Goal: Task Accomplishment & Management: Manage account settings

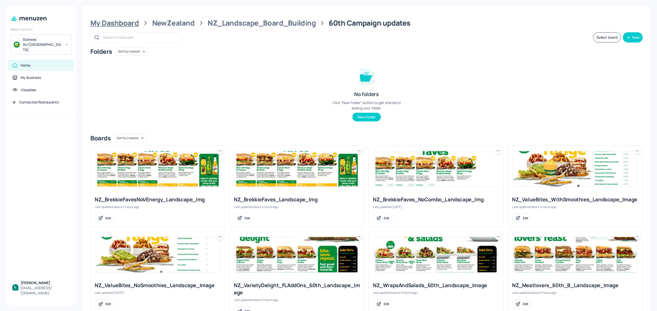
click at [129, 23] on div "My Dashboard" at bounding box center [114, 22] width 48 height 9
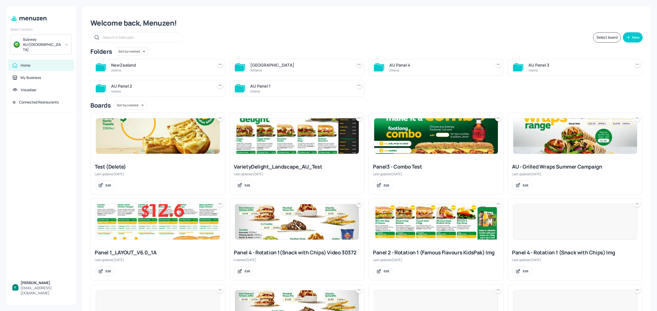
click at [264, 68] on div "30 items" at bounding box center [300, 70] width 100 height 4
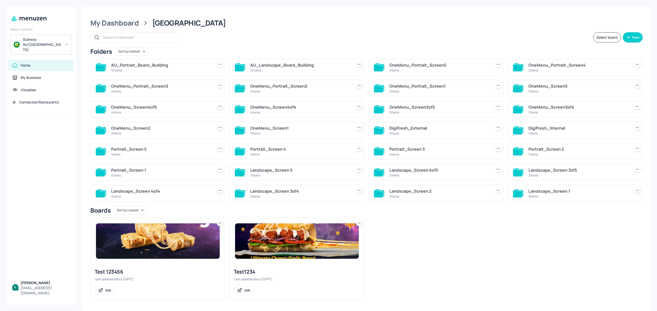
click at [280, 72] on div "12 items" at bounding box center [300, 70] width 100 height 4
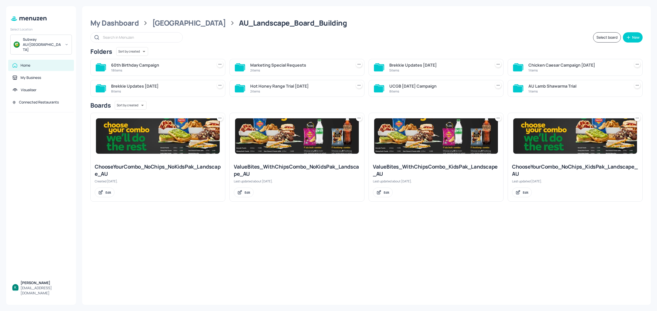
click at [153, 64] on div "60th Birthday Campaign" at bounding box center [161, 65] width 100 height 6
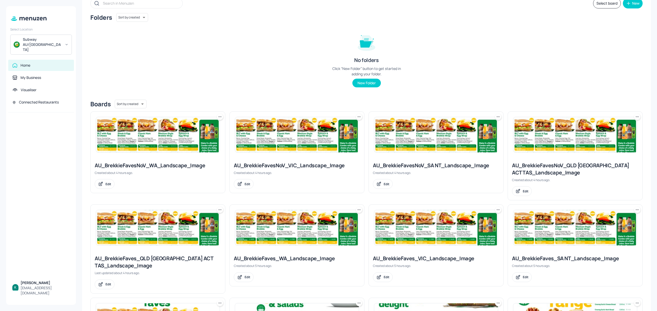
scroll to position [68, 0]
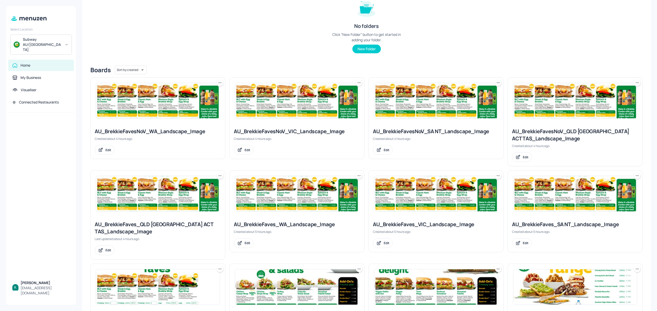
click at [438, 226] on div "AU_BrekkieFaves_VIC_Landscape_Image" at bounding box center [436, 224] width 126 height 7
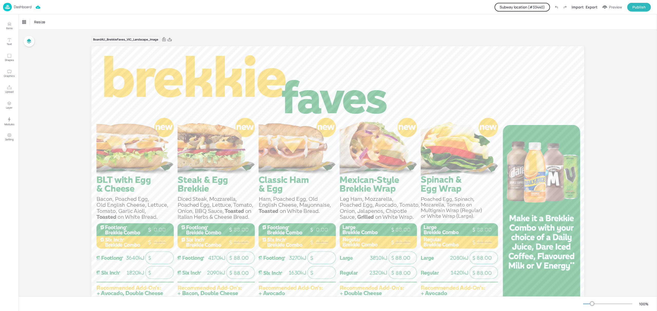
click at [526, 4] on button "Subway location (# 33440 )" at bounding box center [521, 7] width 55 height 9
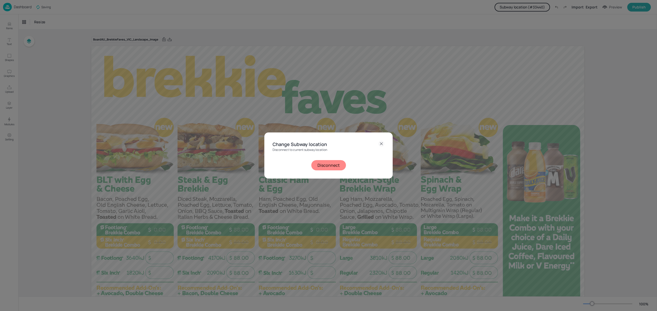
click at [324, 164] on button "Disconnect" at bounding box center [328, 165] width 35 height 10
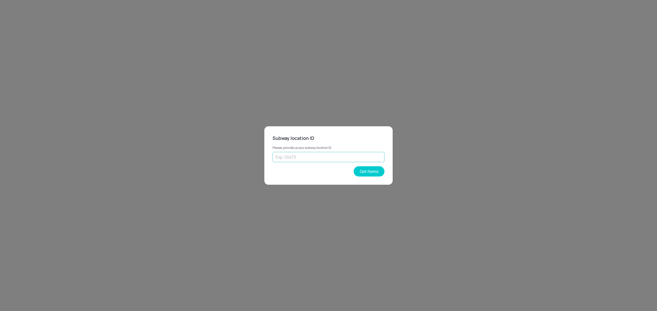
click at [332, 158] on input "text" at bounding box center [328, 157] width 112 height 10
type input "25102"
click at [375, 174] on button "Get Items" at bounding box center [369, 172] width 31 height 10
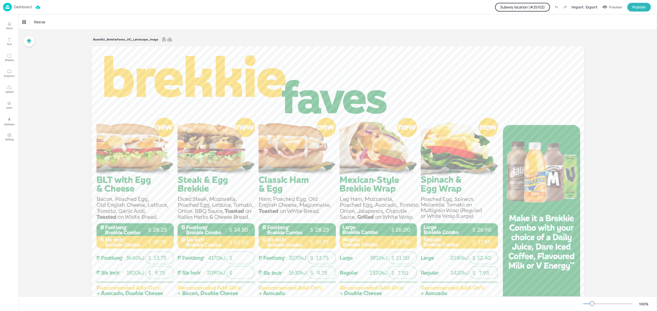
click at [168, 40] on icon at bounding box center [169, 39] width 5 height 5
